Goal: Task Accomplishment & Management: Complete application form

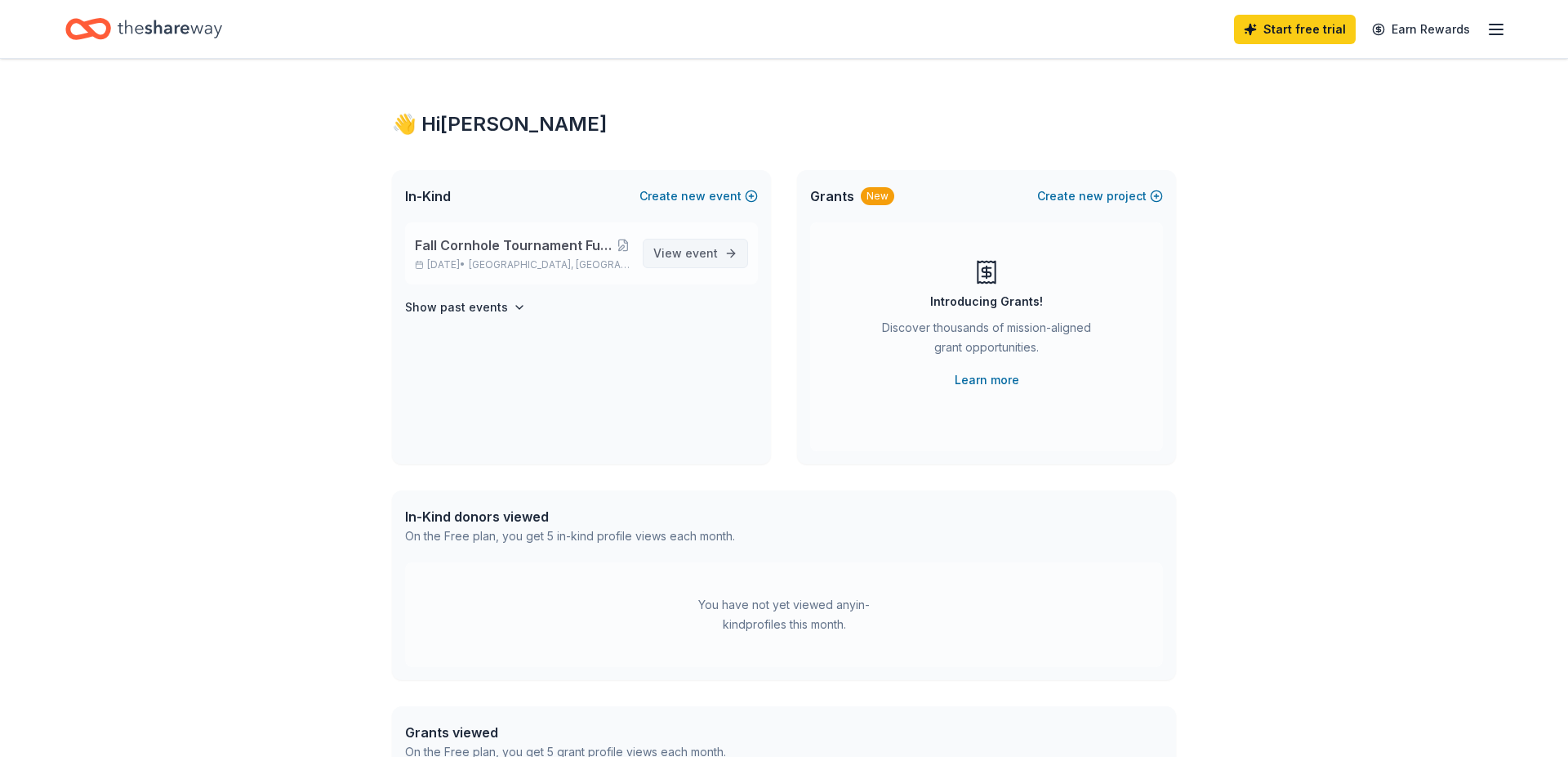
click at [685, 256] on span "View event" at bounding box center [685, 253] width 64 height 20
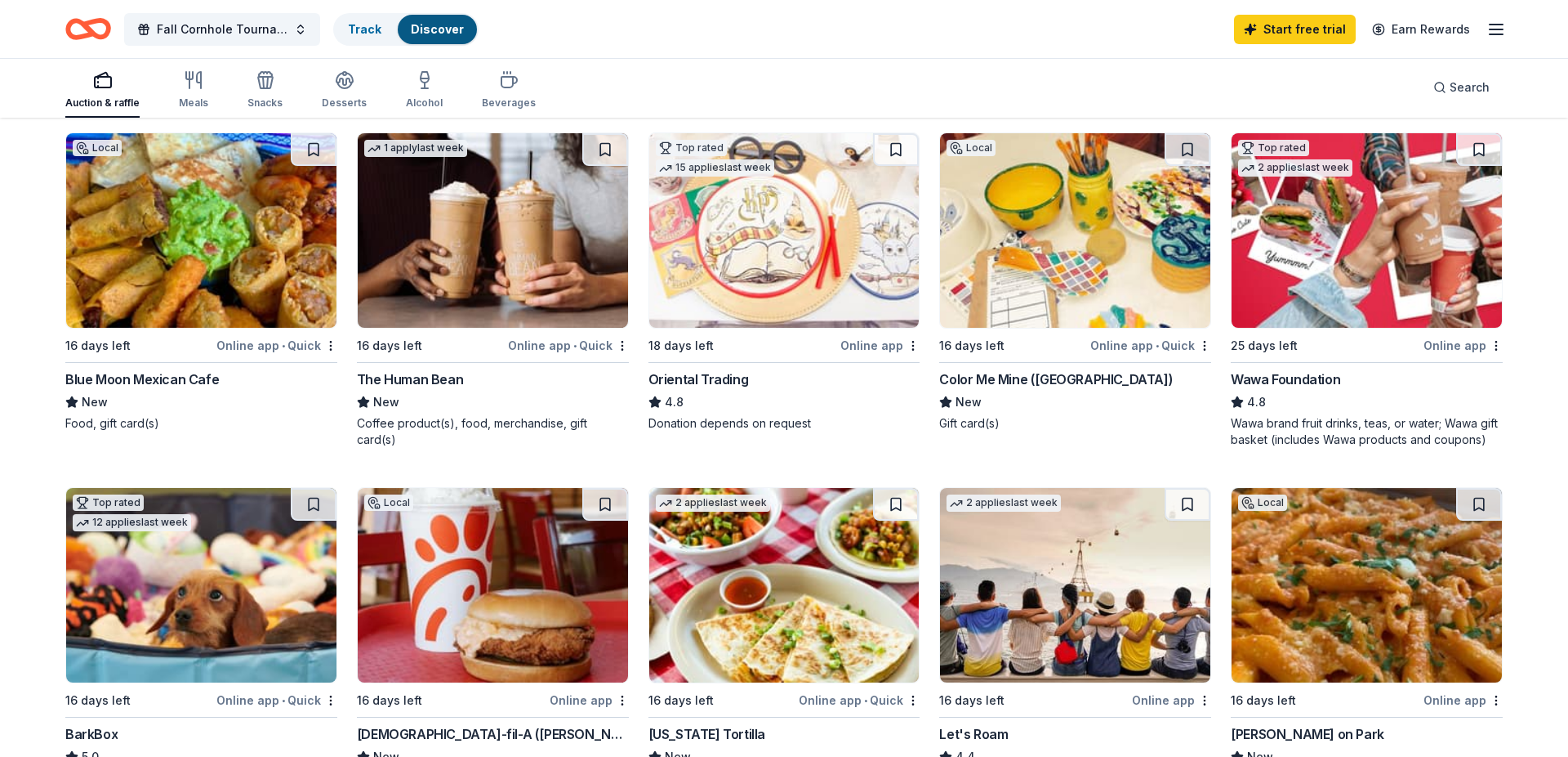
scroll to position [169, 0]
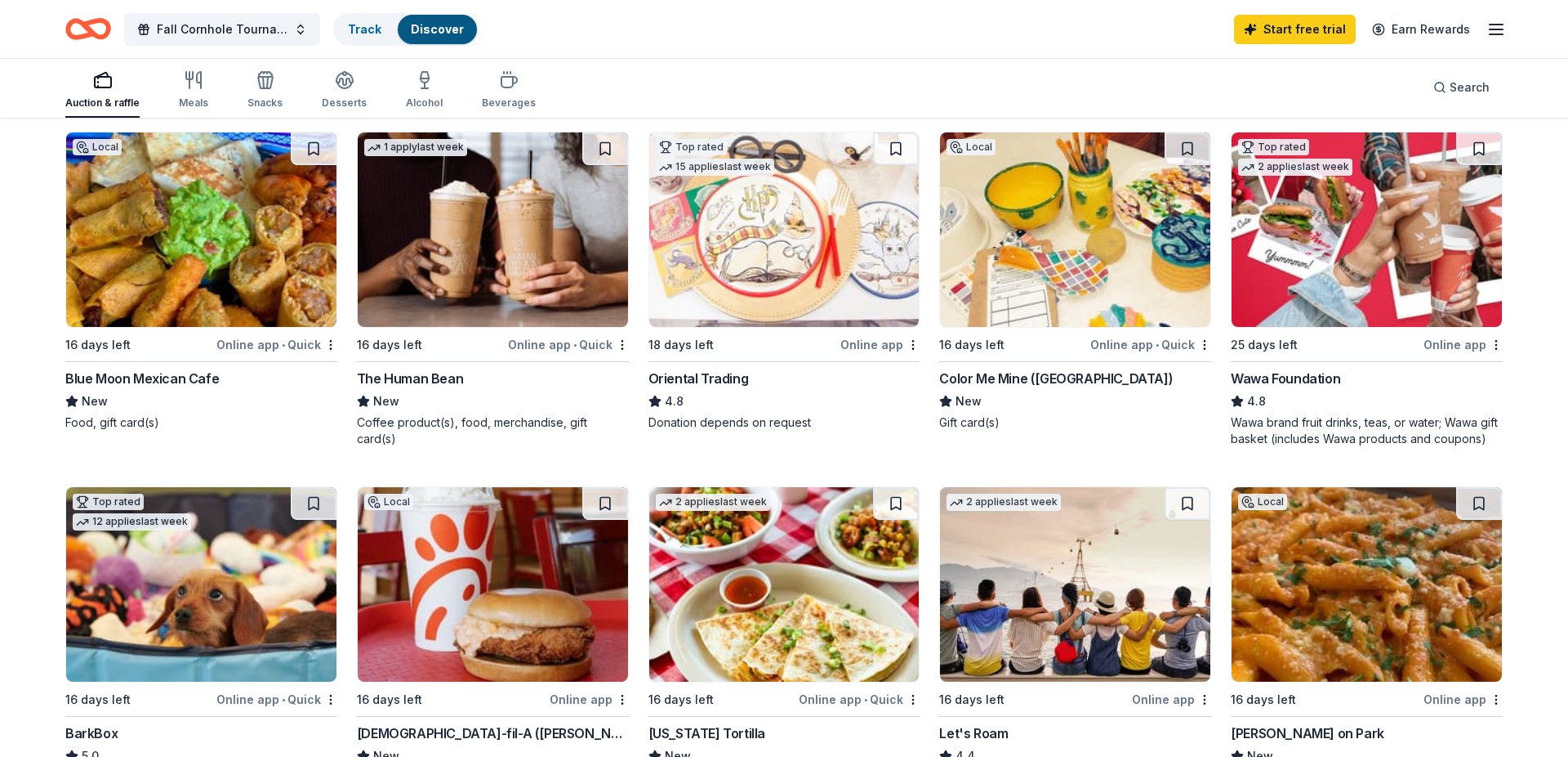
click at [503, 249] on img at bounding box center [492, 229] width 271 height 195
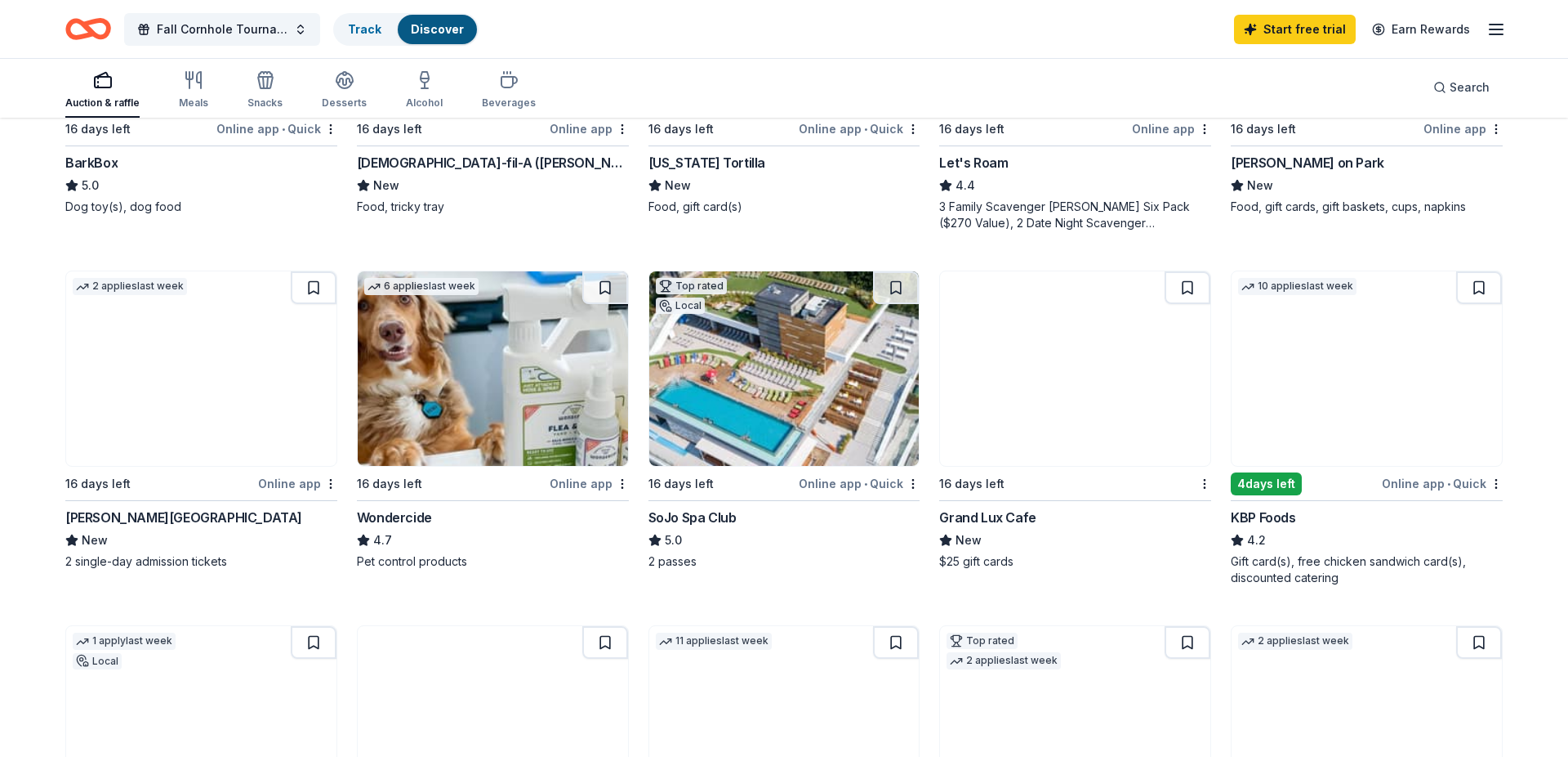
scroll to position [742, 0]
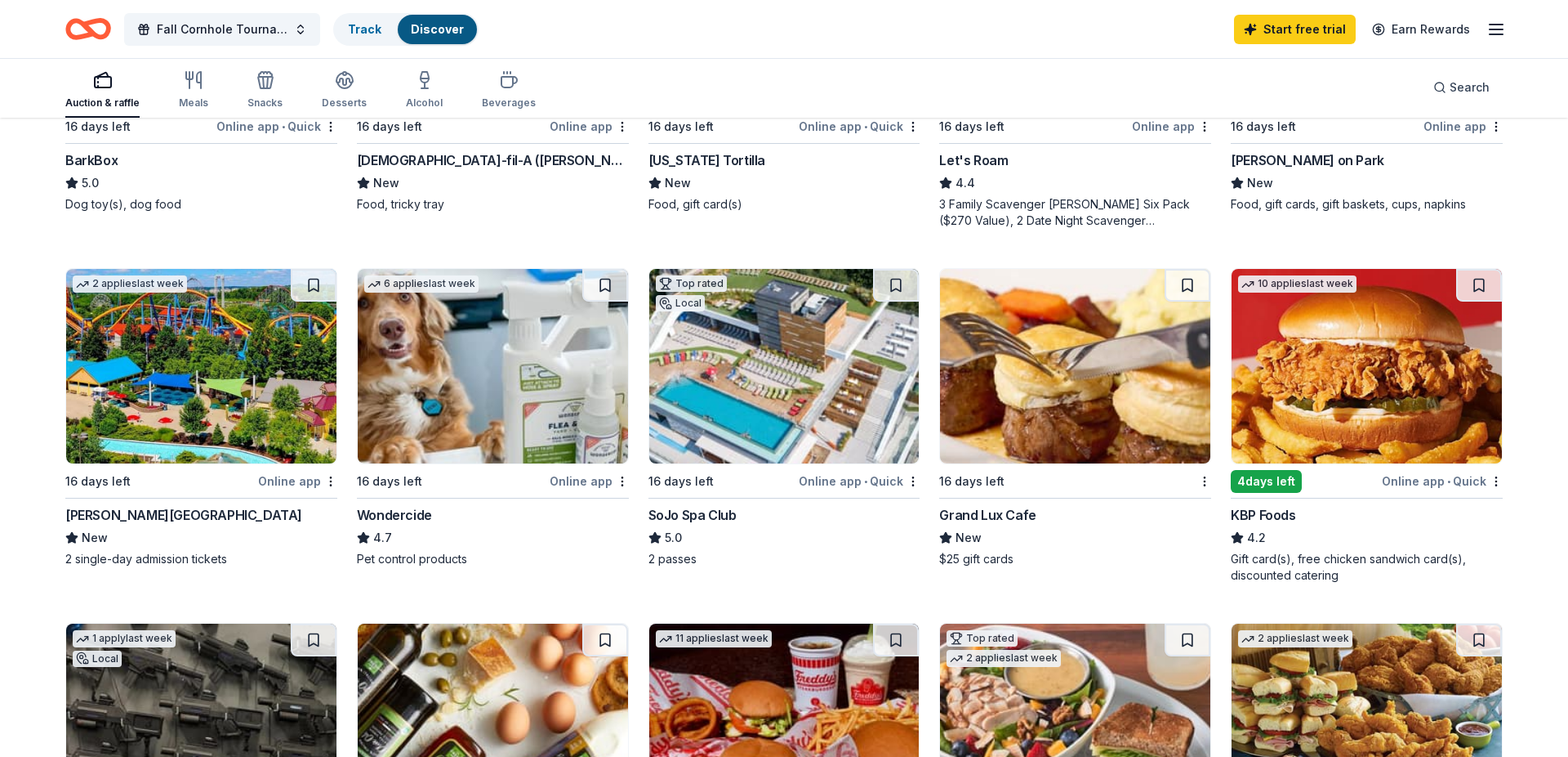
click at [1005, 345] on img at bounding box center [1075, 366] width 271 height 195
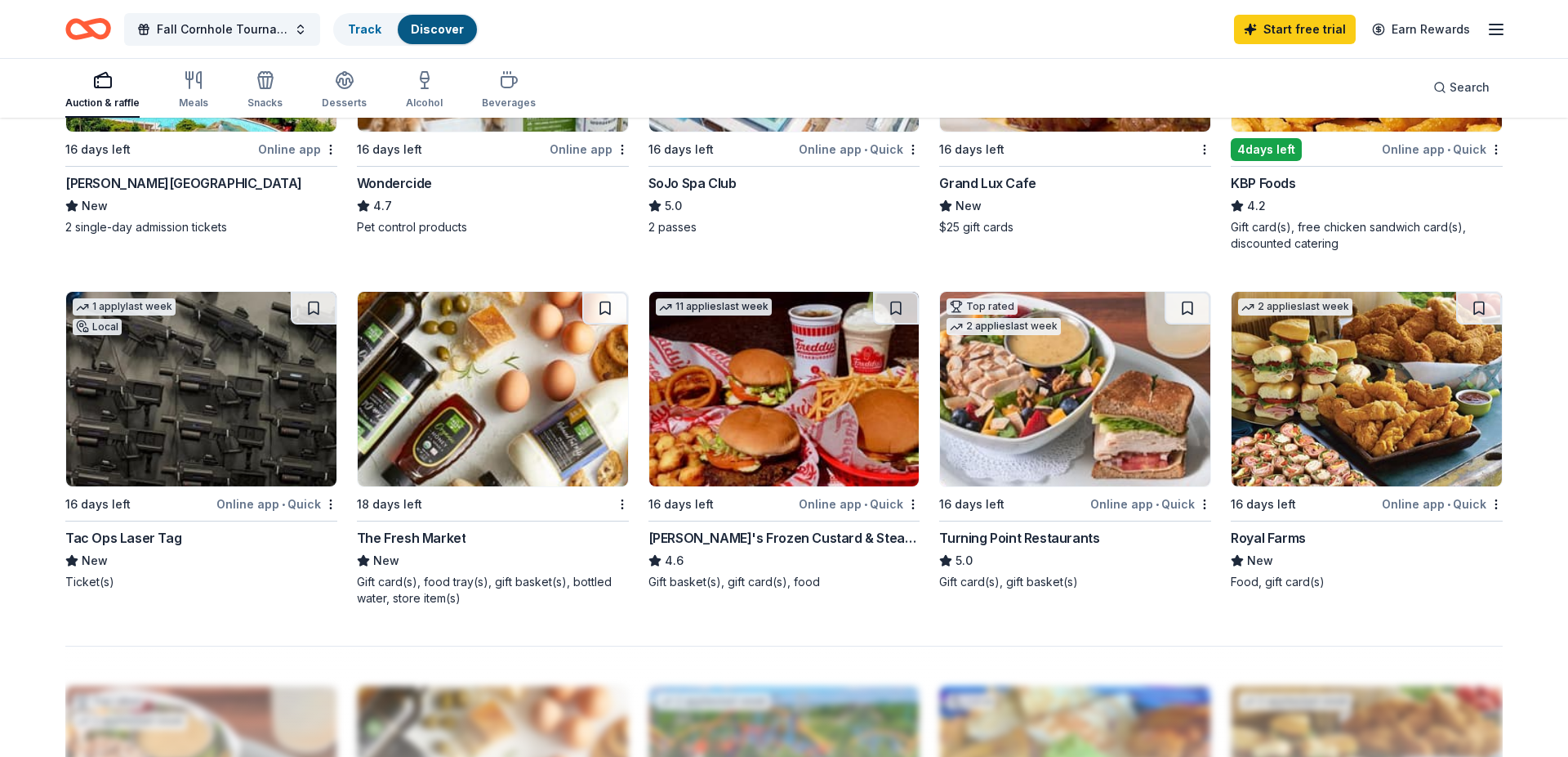
scroll to position [1075, 0]
click at [437, 418] on img at bounding box center [492, 387] width 271 height 195
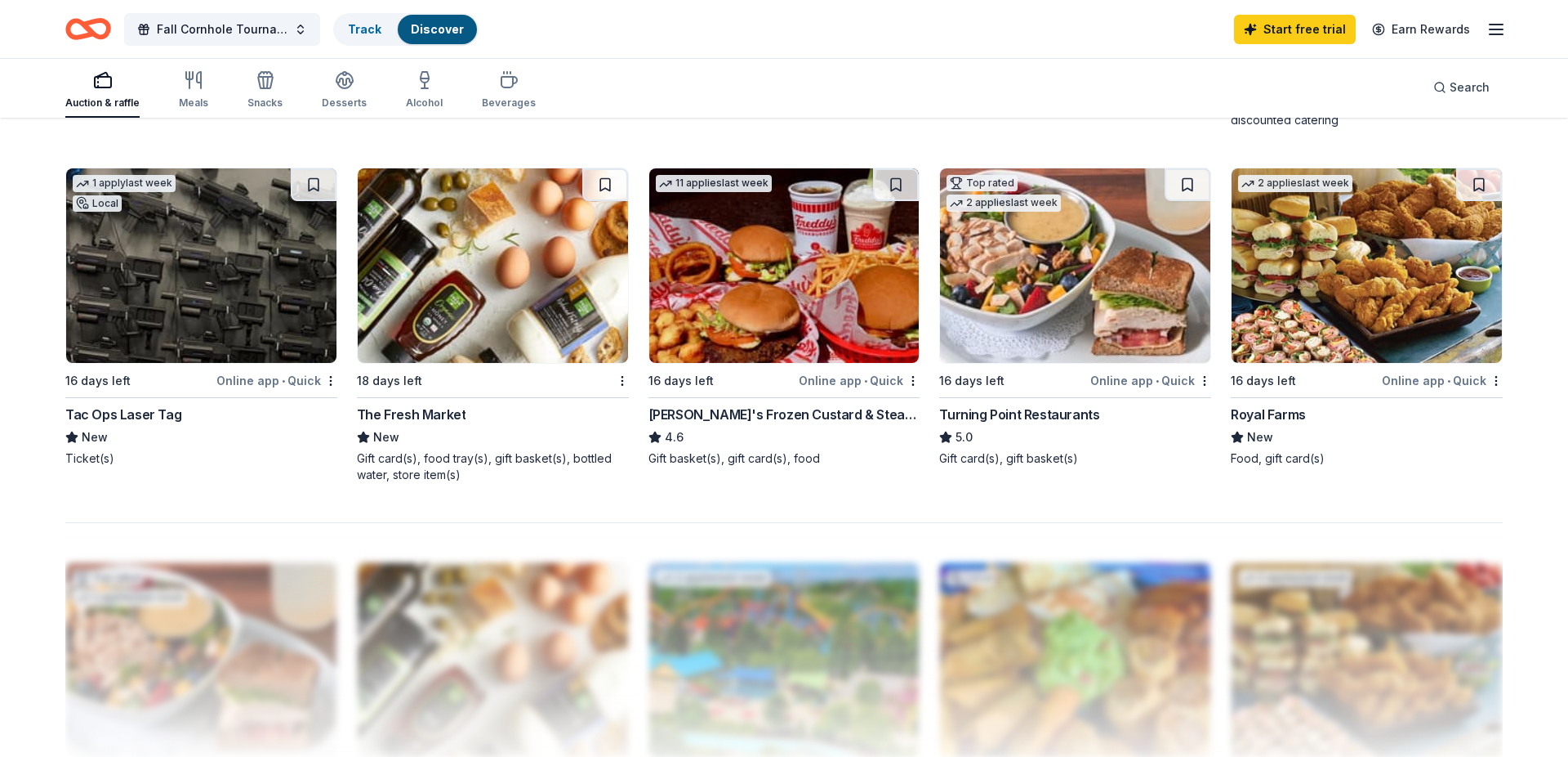
scroll to position [1198, 0]
click at [1287, 291] on img at bounding box center [1367, 264] width 271 height 195
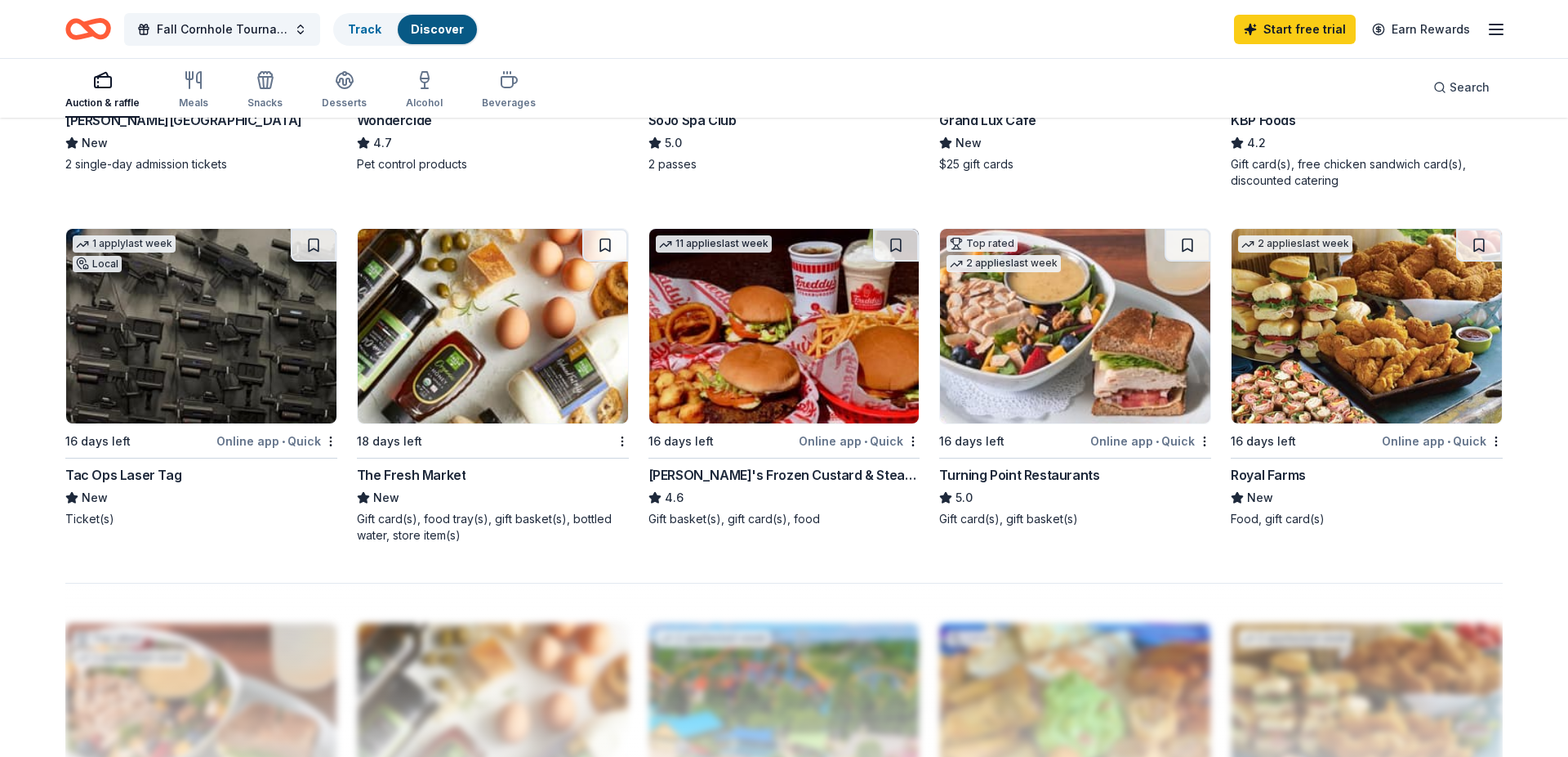
scroll to position [1130, 0]
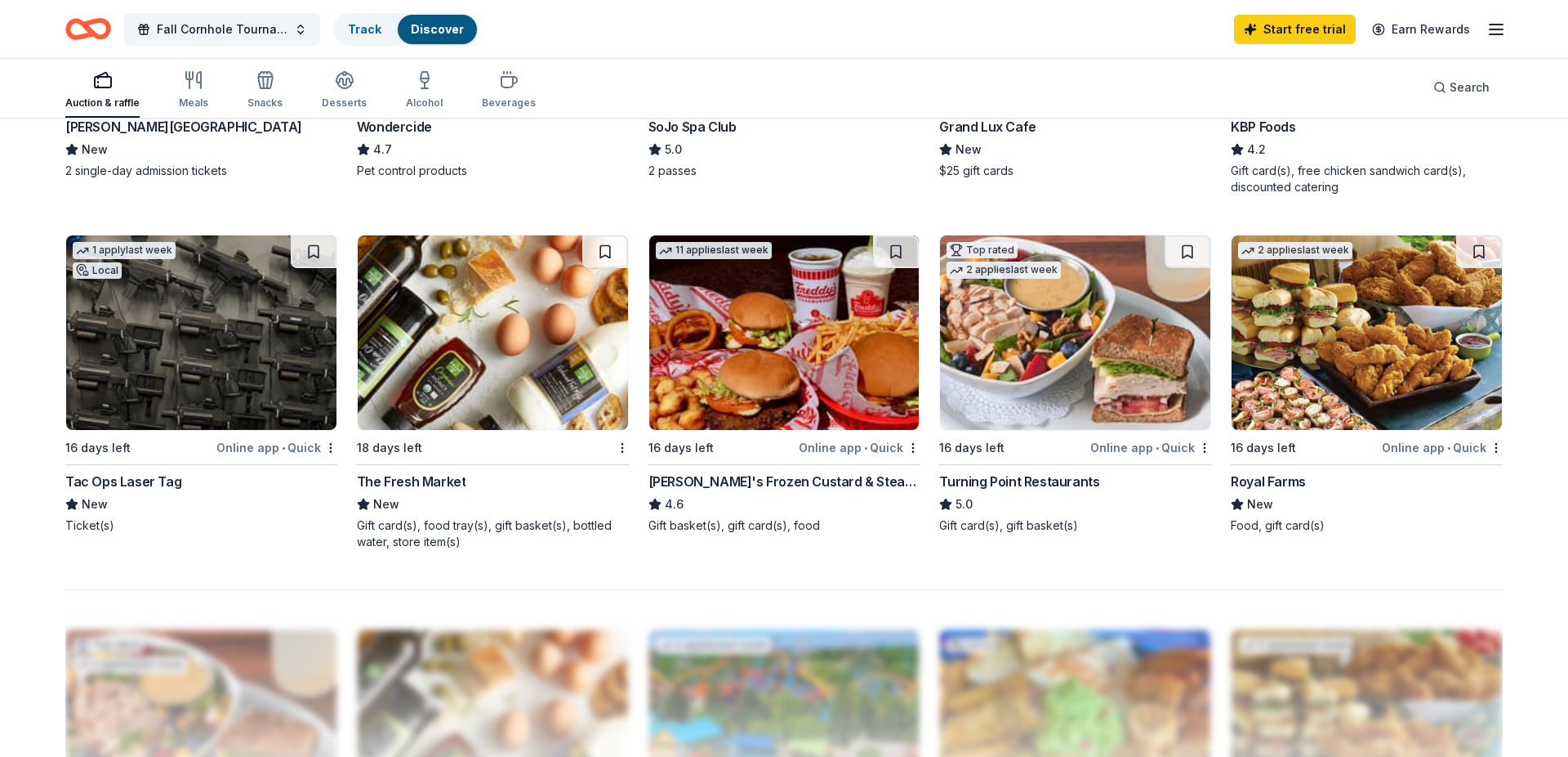
click at [1025, 492] on div "Turning Point Restaurants 5.0 Gift card(s), gift basket(s)" at bounding box center [1075, 502] width 272 height 62
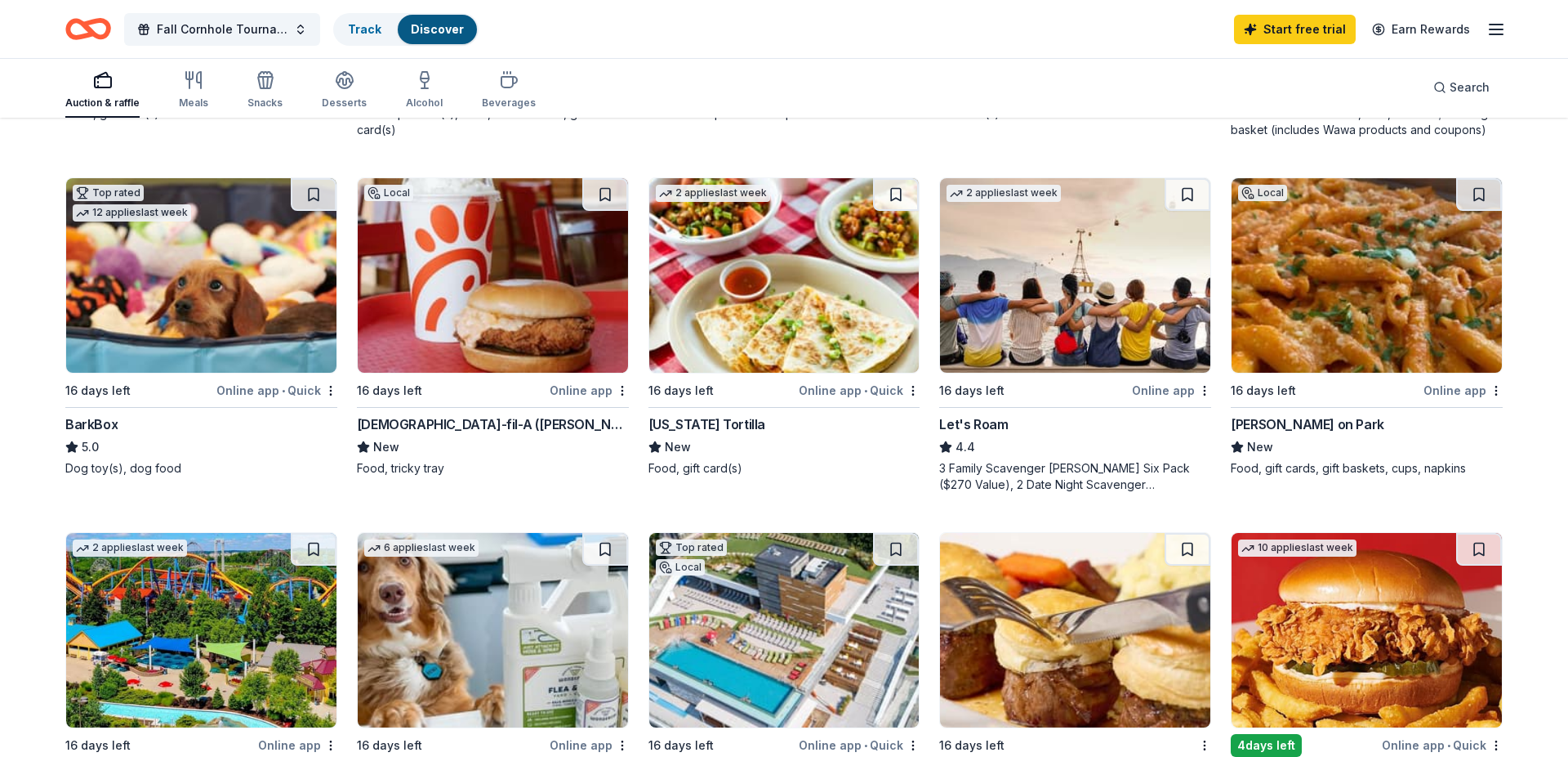
scroll to position [474, 0]
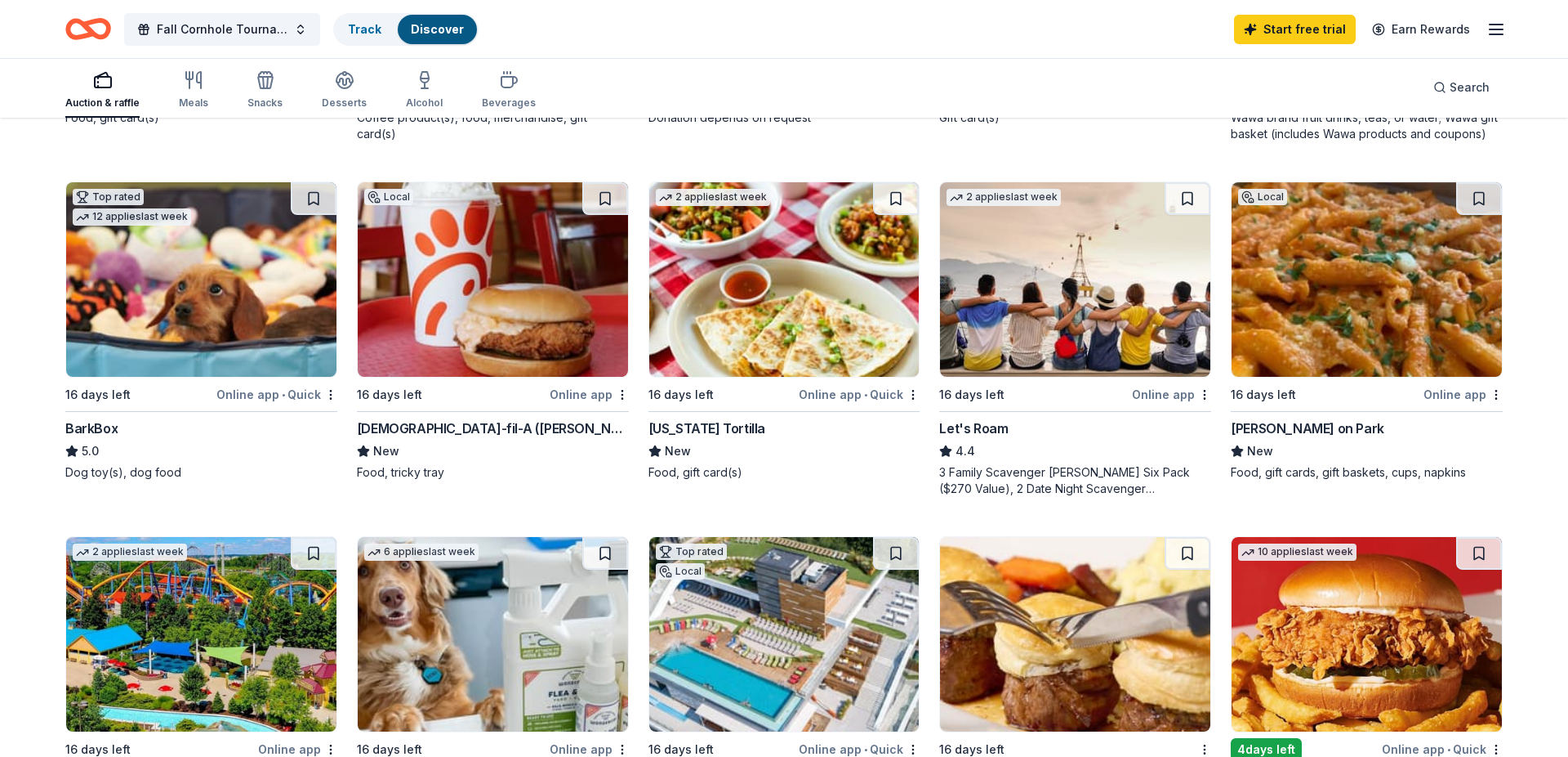
click at [1333, 307] on img at bounding box center [1367, 279] width 271 height 195
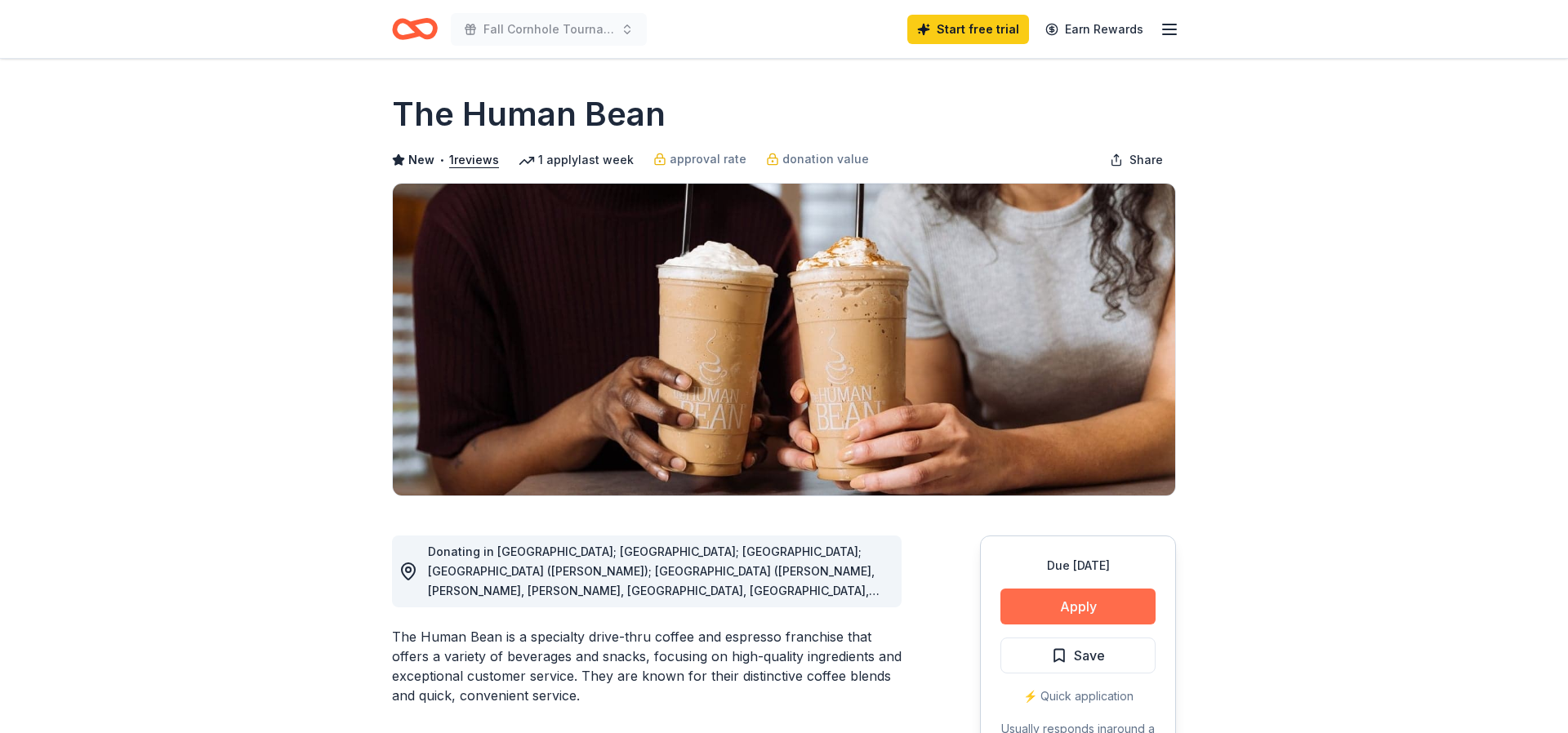
click at [1072, 600] on button "Apply" at bounding box center [1078, 606] width 155 height 36
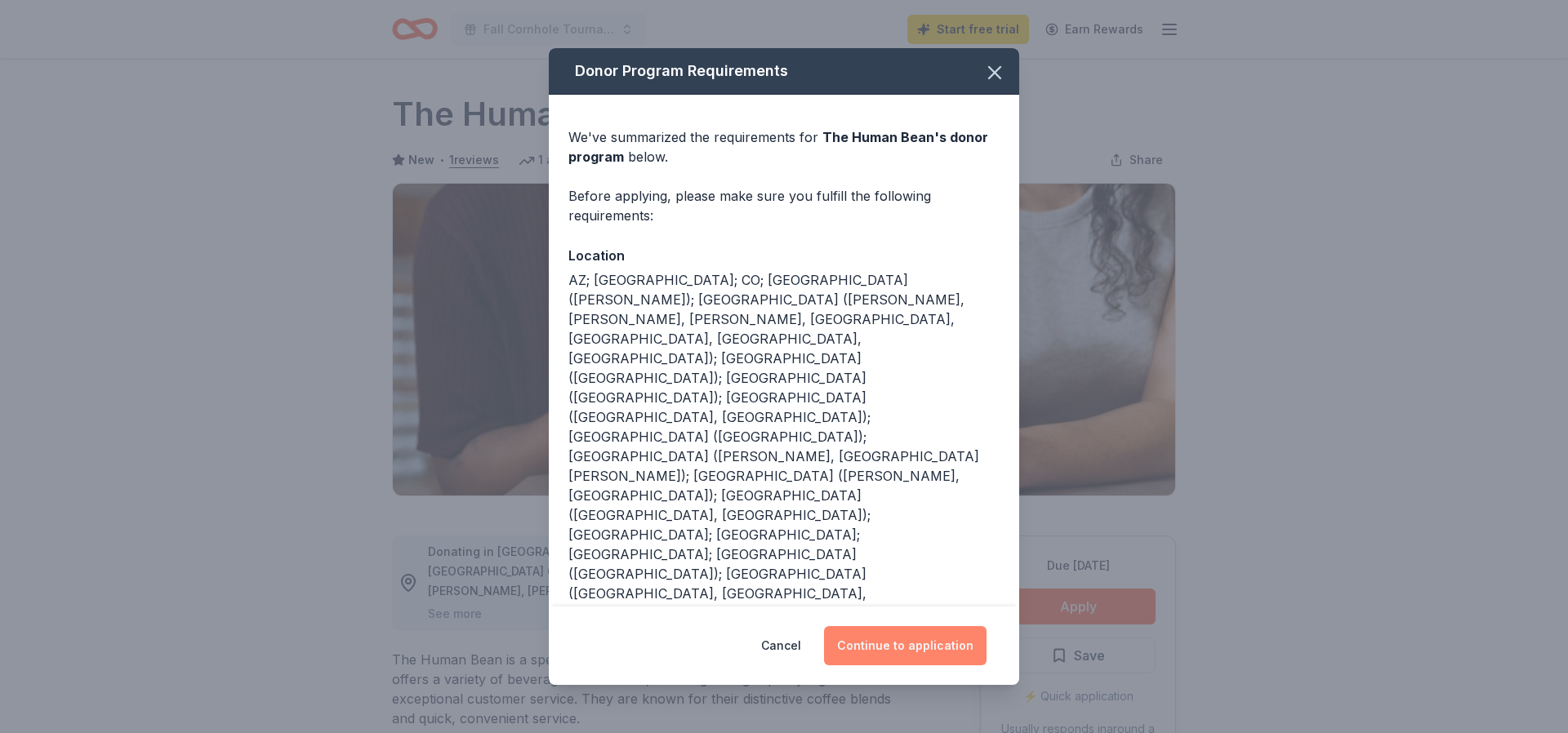
click at [904, 626] on button "Continue to application" at bounding box center [905, 646] width 163 height 39
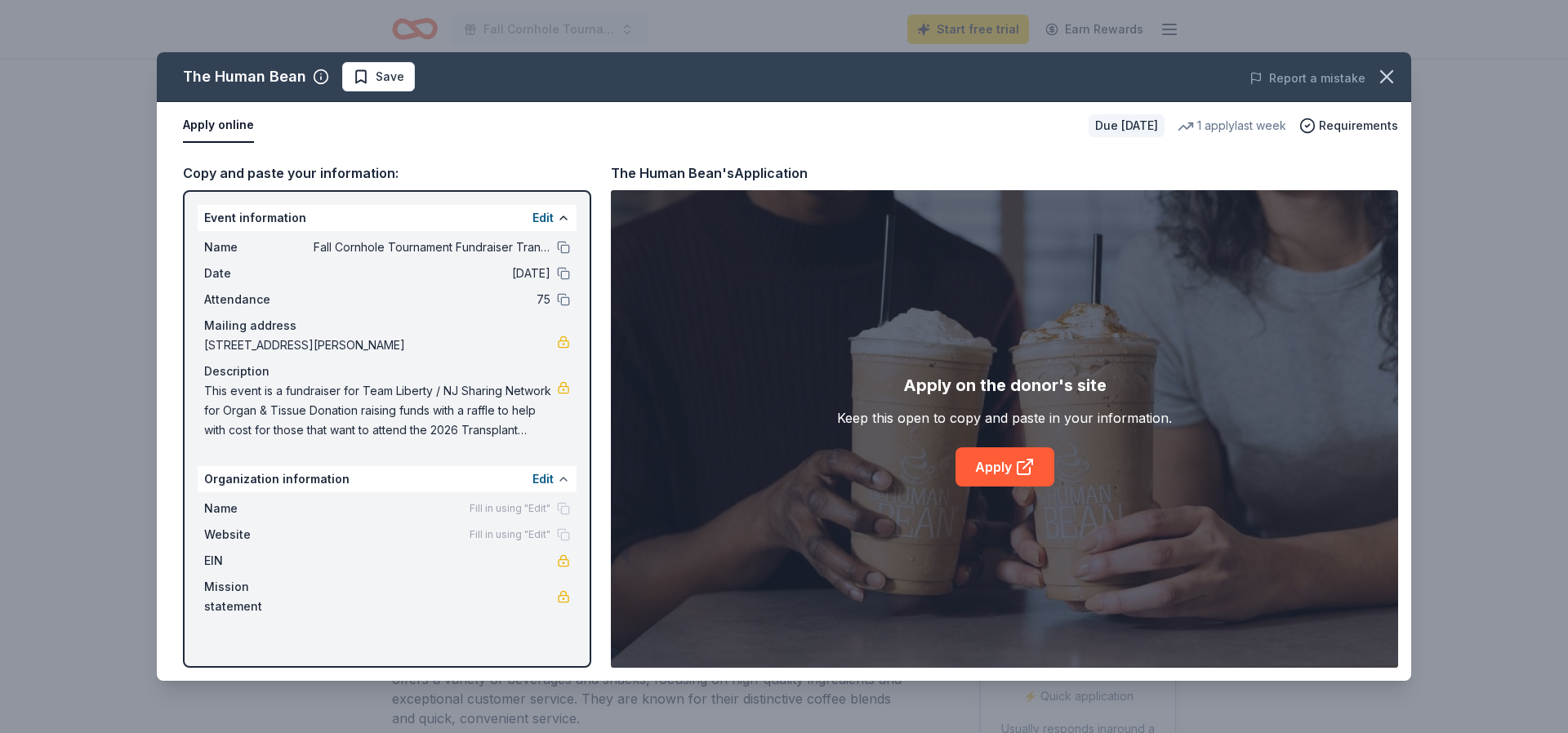
click at [560, 480] on button at bounding box center [564, 479] width 13 height 13
click at [559, 480] on button at bounding box center [564, 479] width 13 height 13
click at [1008, 474] on link "Apply" at bounding box center [1005, 467] width 99 height 39
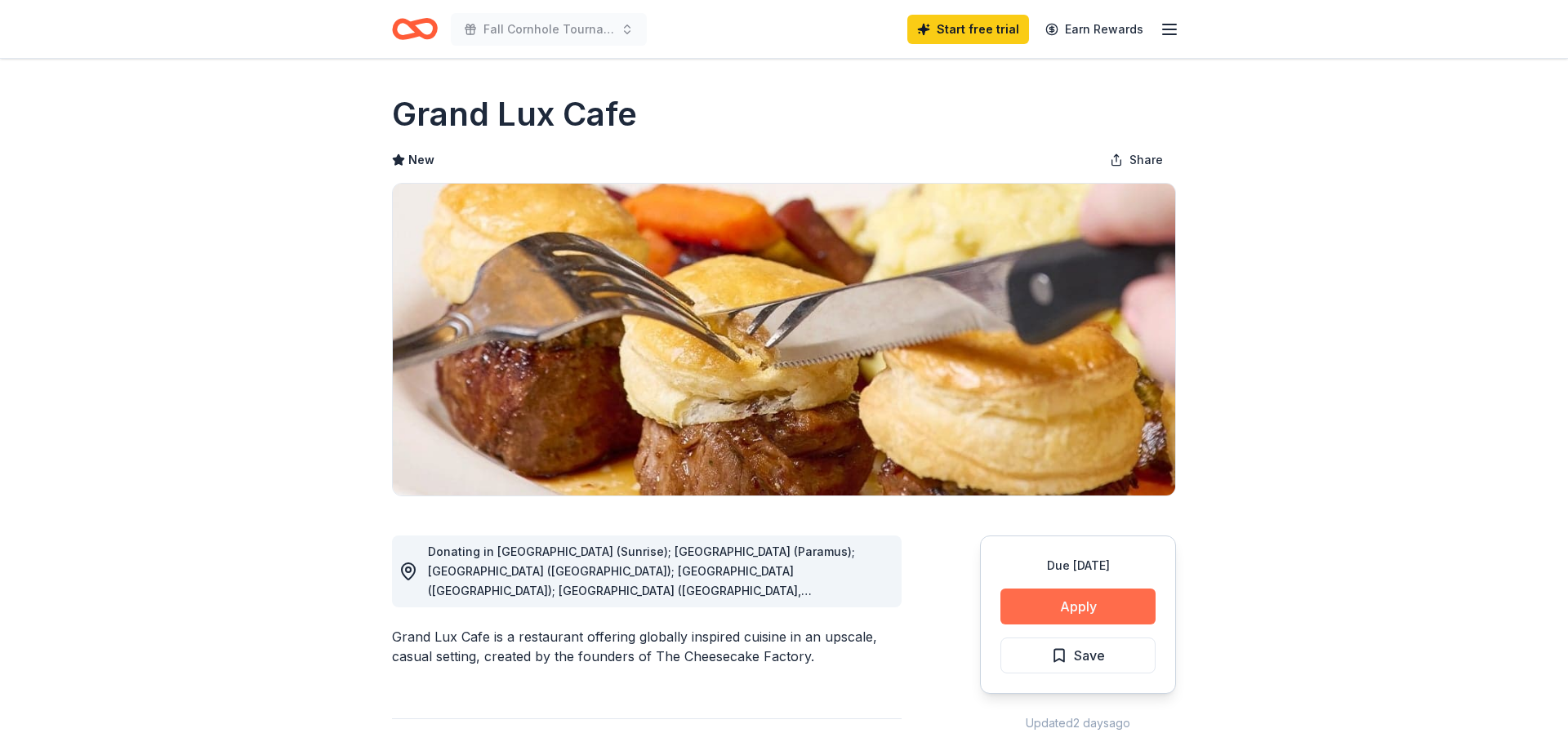
click at [1069, 604] on button "Apply" at bounding box center [1078, 606] width 155 height 36
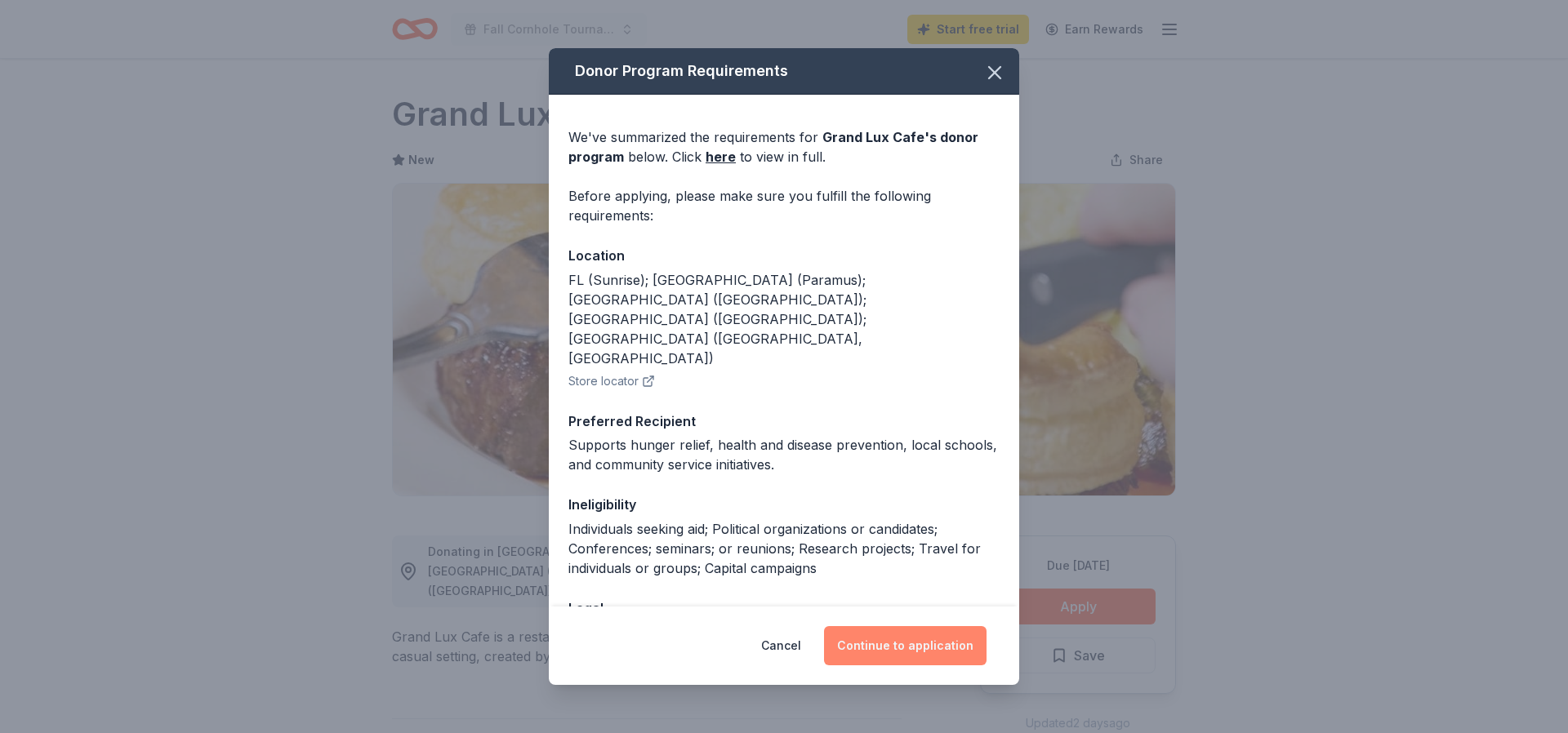
click at [916, 645] on button "Continue to application" at bounding box center [905, 646] width 163 height 39
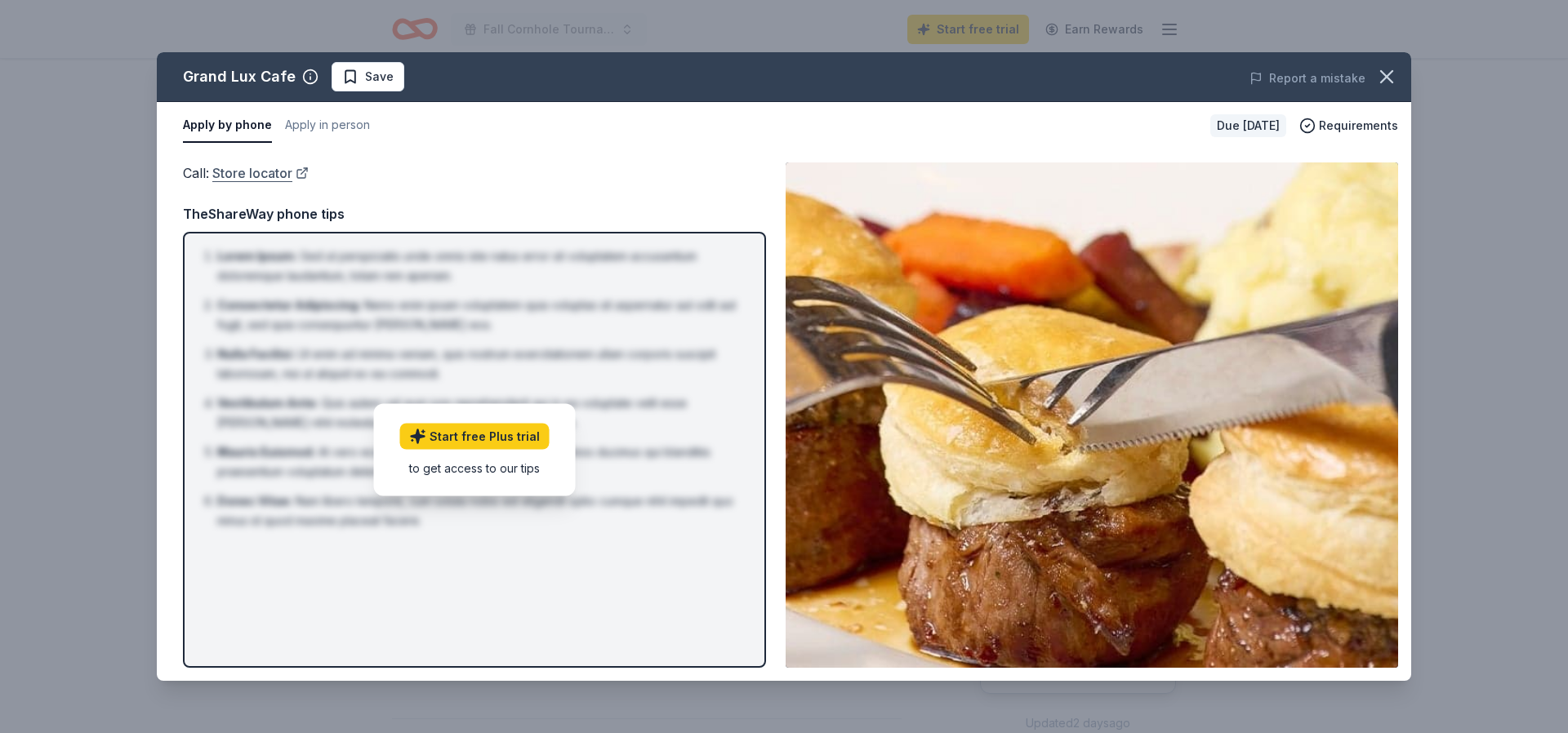
click at [272, 170] on link "Store locator" at bounding box center [261, 173] width 97 height 21
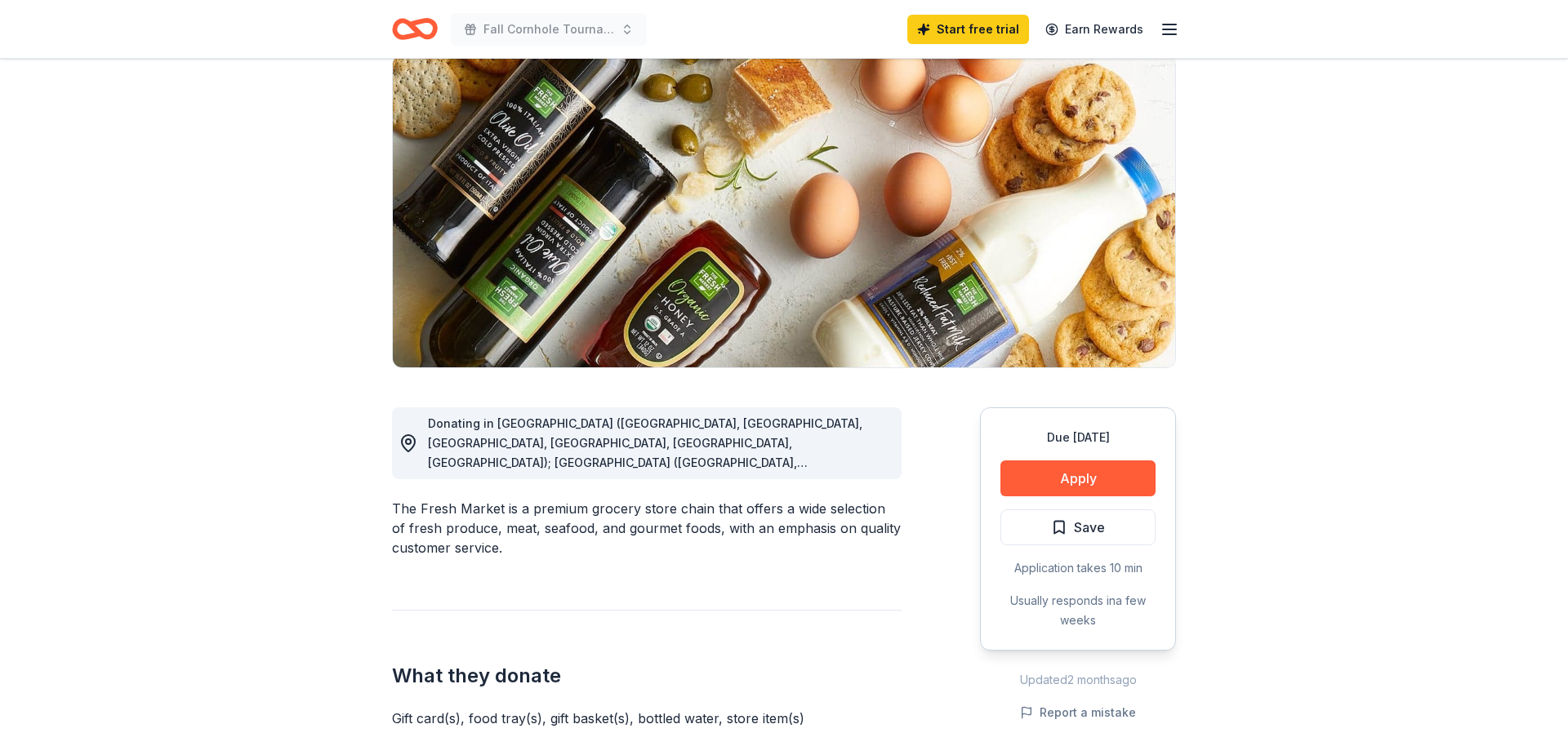
scroll to position [131, 0]
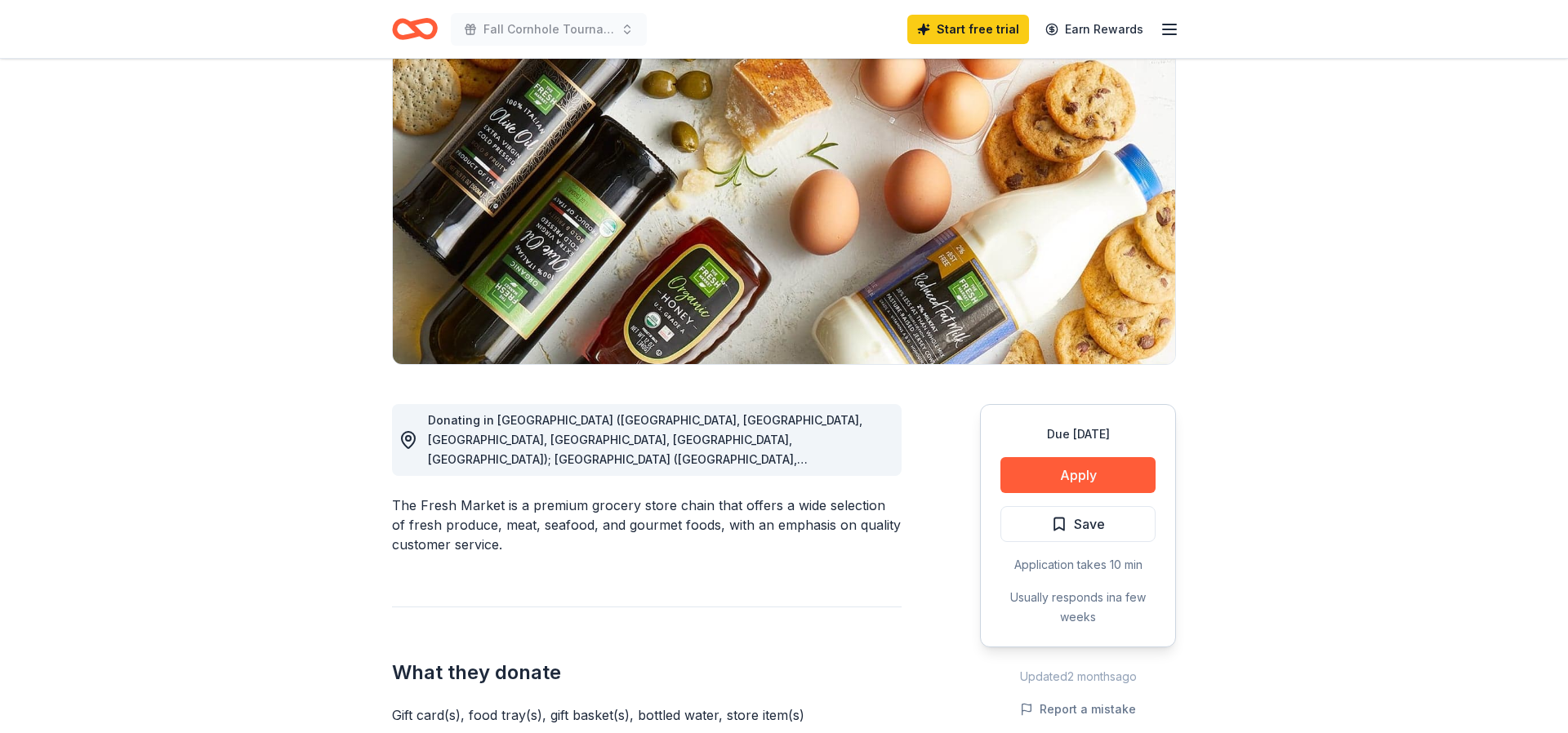
click at [872, 467] on div "Donating in AL (Daphne, Homewood, Huntsville, Mobile, Montgomery, Tuscaloosa); …" at bounding box center [658, 439] width 461 height 59
click at [867, 463] on div "Donating in AL (Daphne, Homewood, Huntsville, Mobile, Montgomery, Tuscaloosa); …" at bounding box center [658, 439] width 461 height 59
click at [773, 444] on span "Donating in AL (Daphne, Homewood, Huntsville, Mobile, Montgomery, Tuscaloosa); …" at bounding box center [657, 685] width 458 height 543
drag, startPoint x: 651, startPoint y: 438, endPoint x: 640, endPoint y: 439, distance: 11.0
click at [647, 438] on span "Donating in AL (Daphne, Homewood, Huntsville, Mobile, Montgomery, Tuscaloosa); …" at bounding box center [657, 685] width 458 height 543
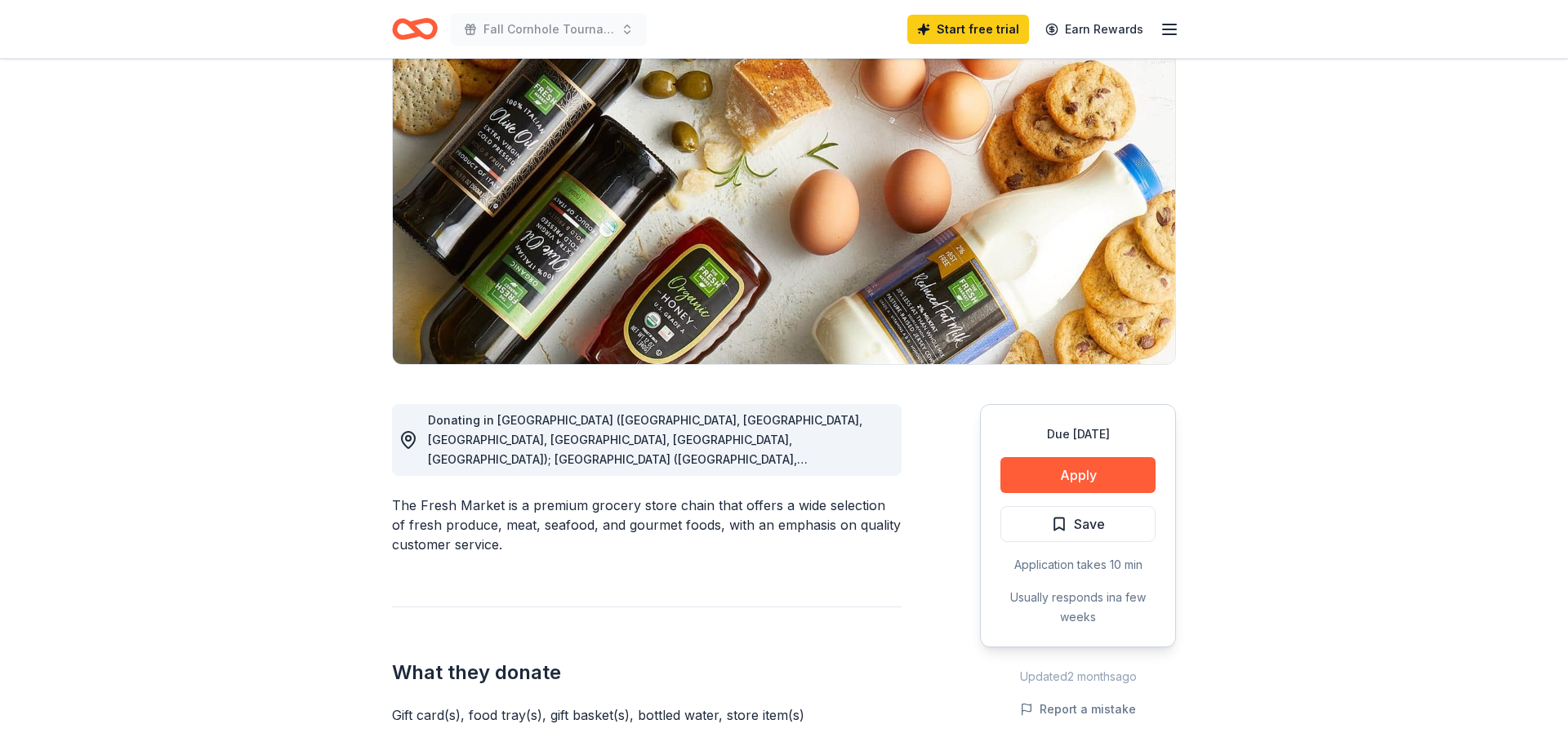
click at [410, 438] on circle at bounding box center [408, 438] width 5 height 5
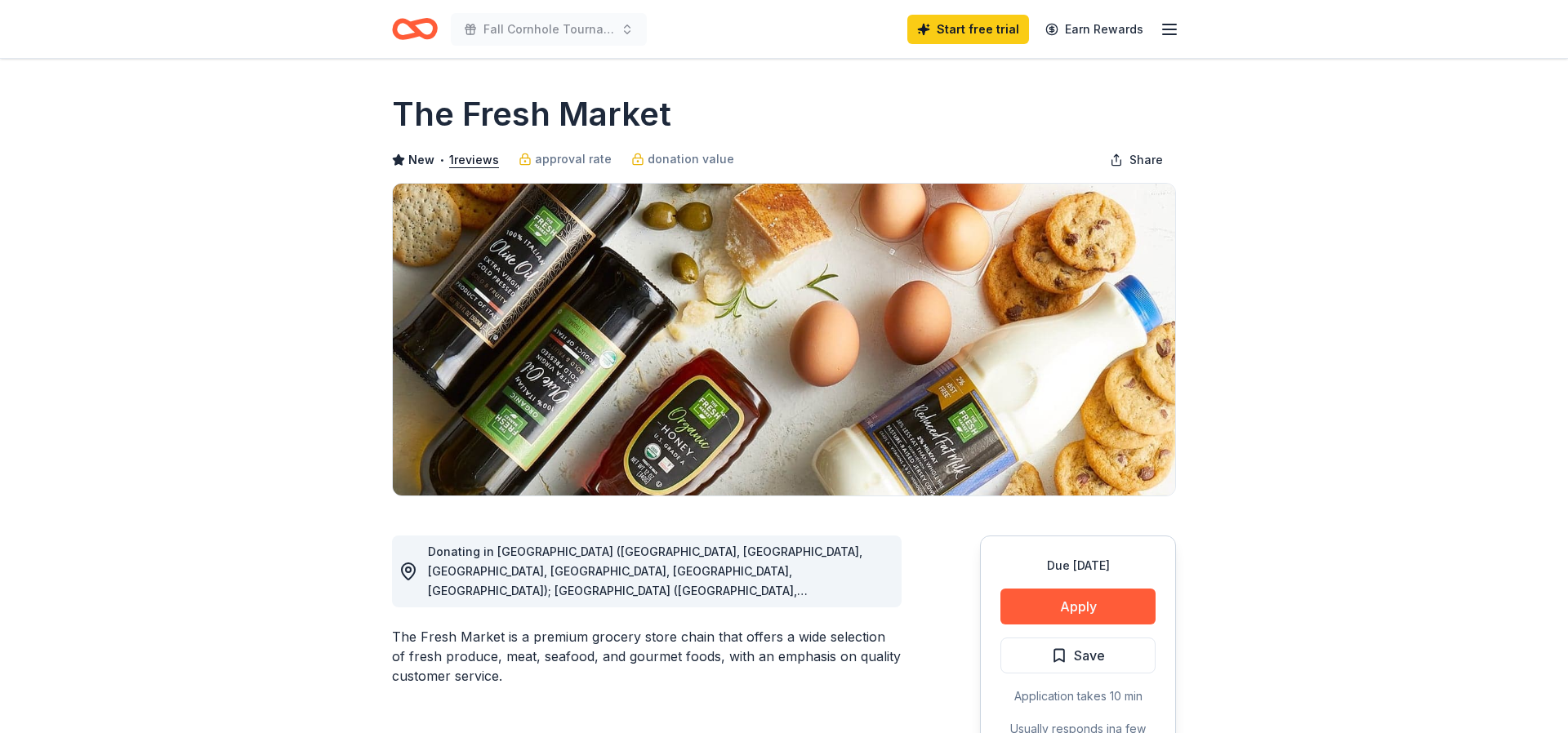
scroll to position [0, 0]
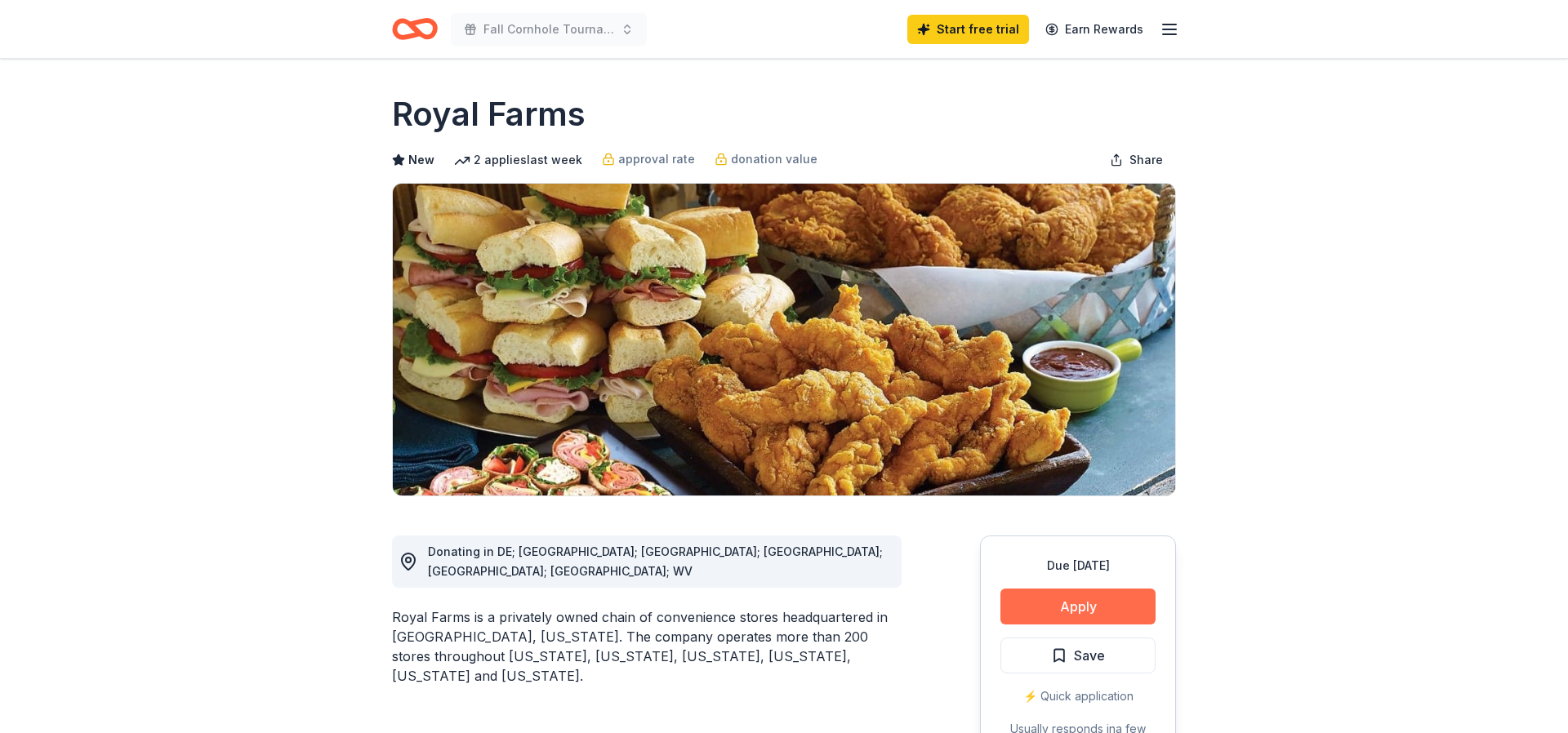
click at [1059, 602] on button "Apply" at bounding box center [1078, 606] width 155 height 36
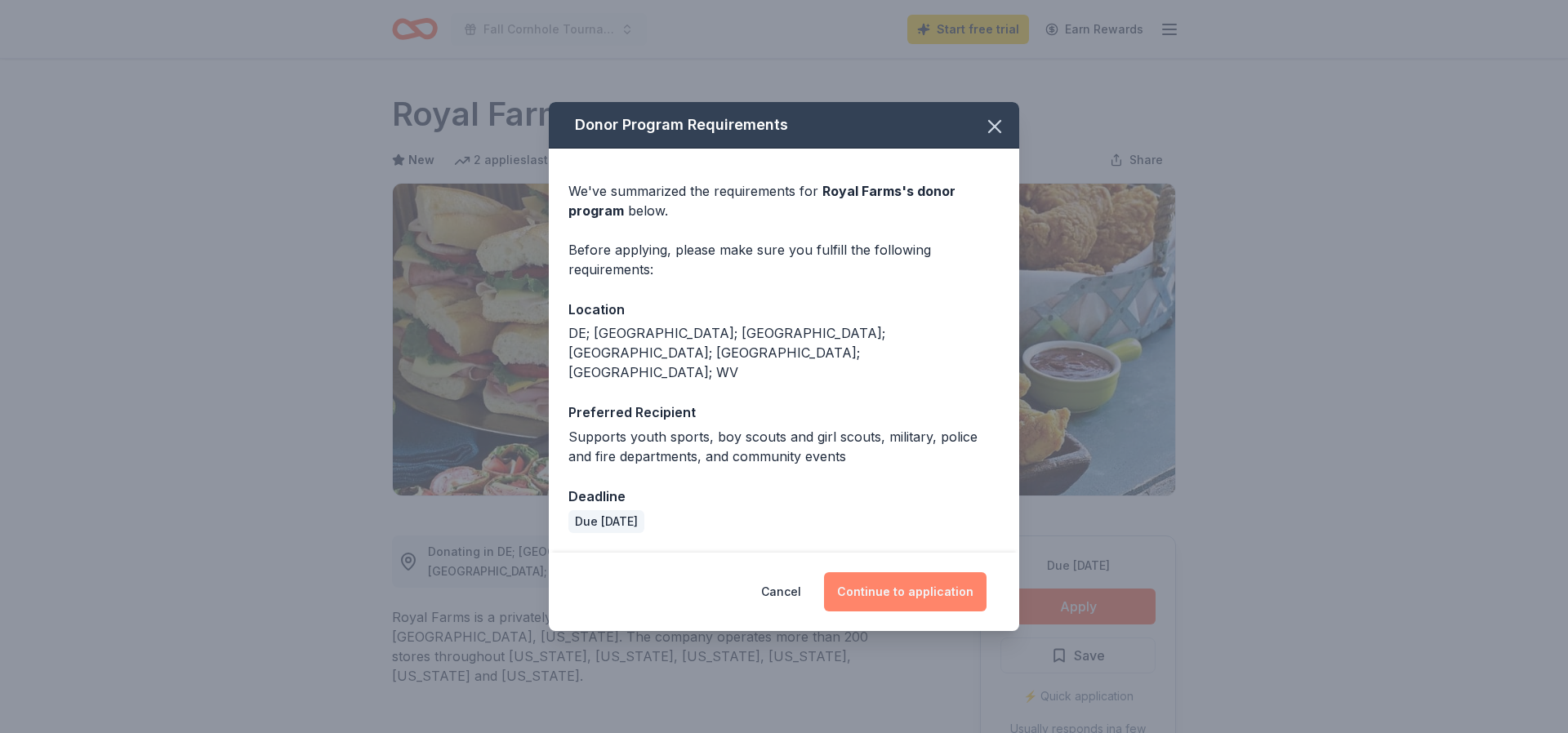
click at [874, 572] on button "Continue to application" at bounding box center [905, 592] width 163 height 39
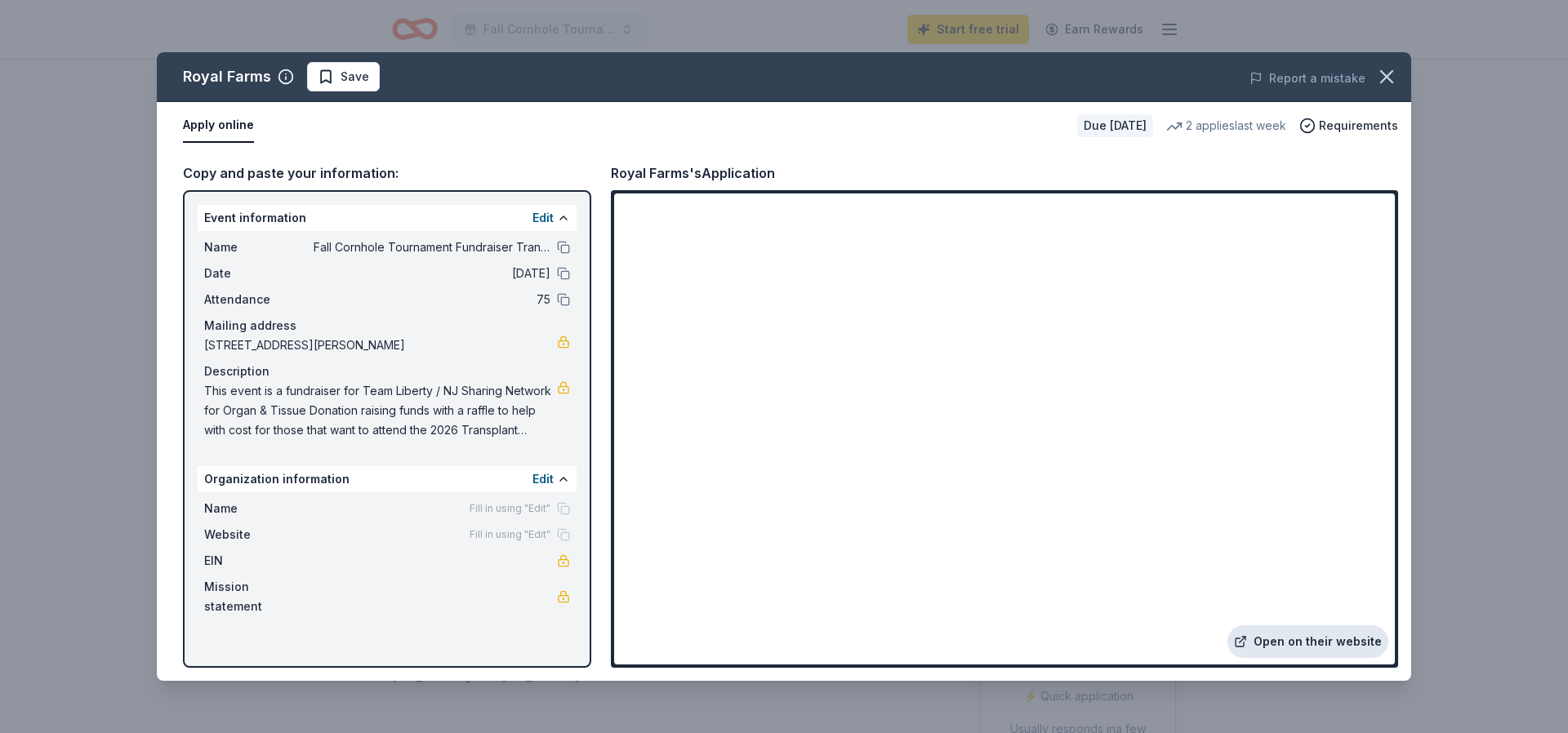
click at [1304, 637] on link "Open on their website" at bounding box center [1307, 641] width 161 height 33
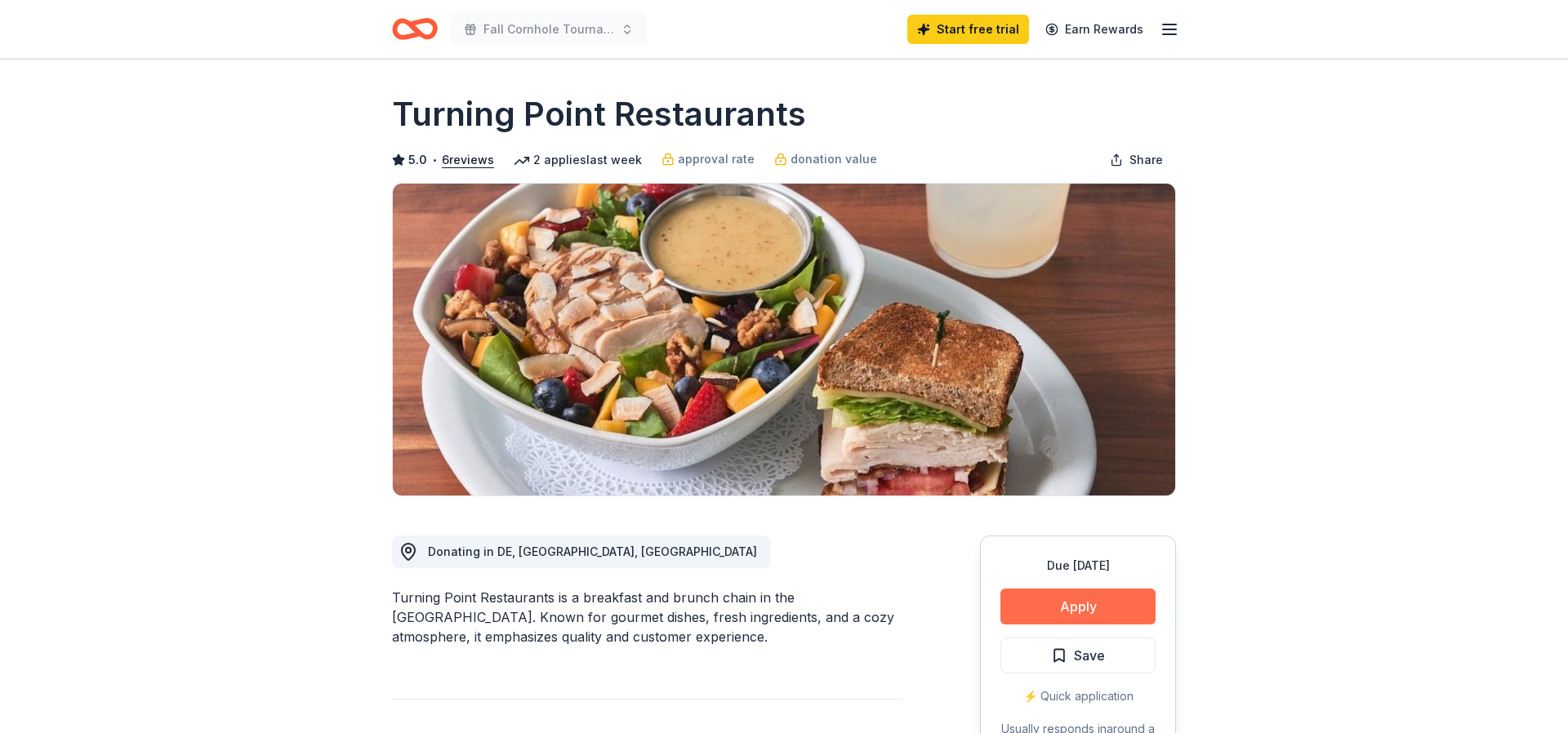
click at [1084, 604] on button "Apply" at bounding box center [1078, 606] width 155 height 36
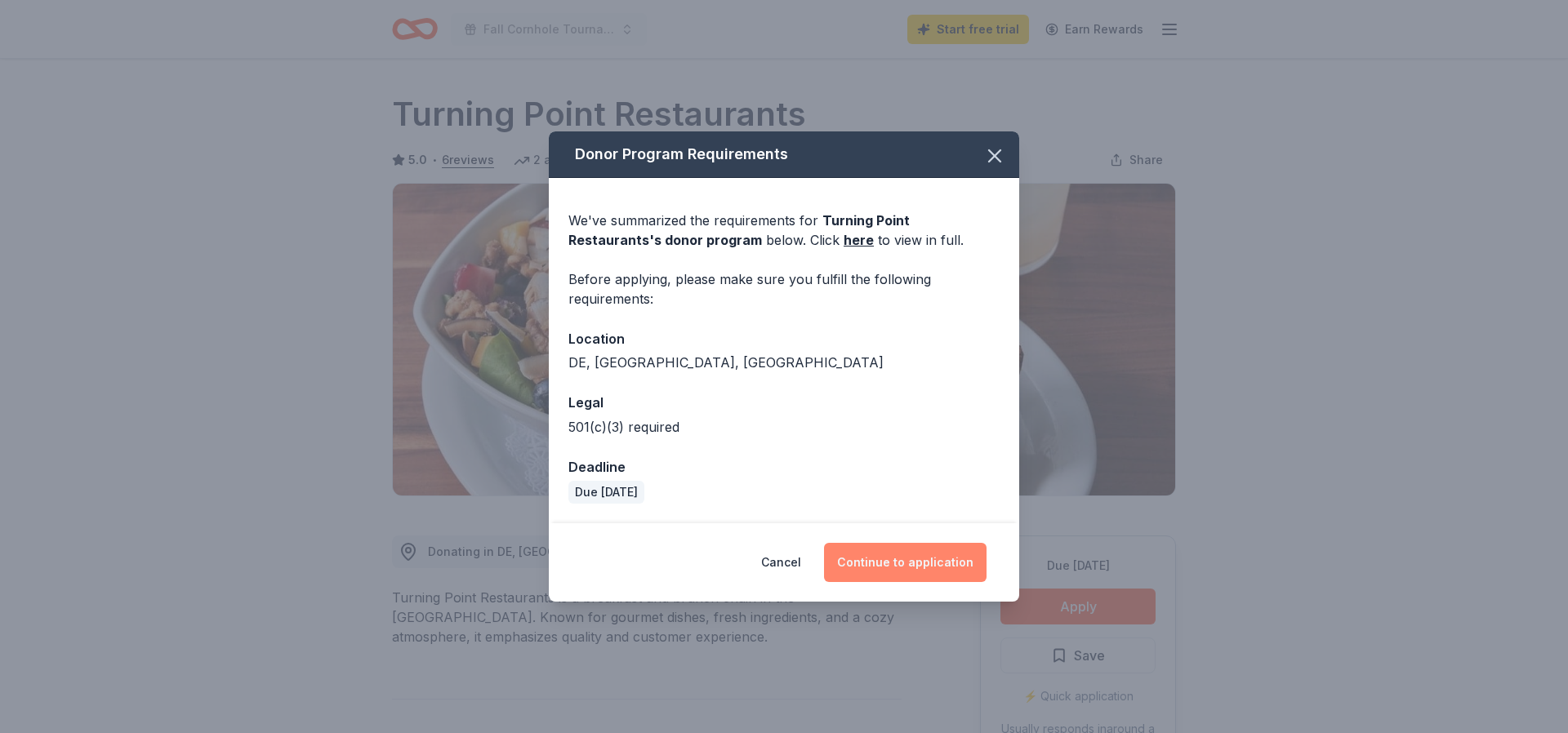
click at [873, 561] on button "Continue to application" at bounding box center [905, 563] width 163 height 39
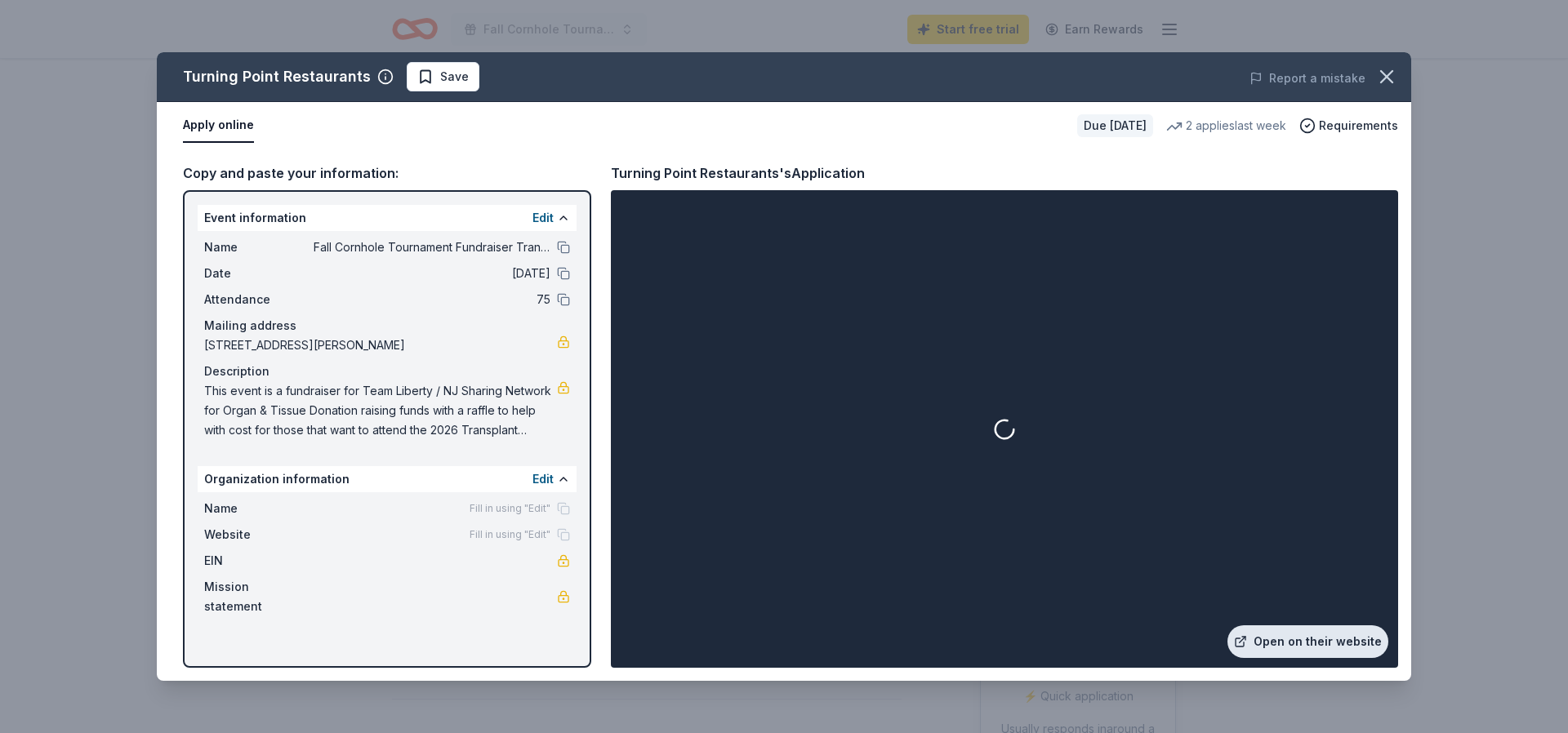
click at [1276, 645] on link "Open on their website" at bounding box center [1307, 641] width 161 height 33
